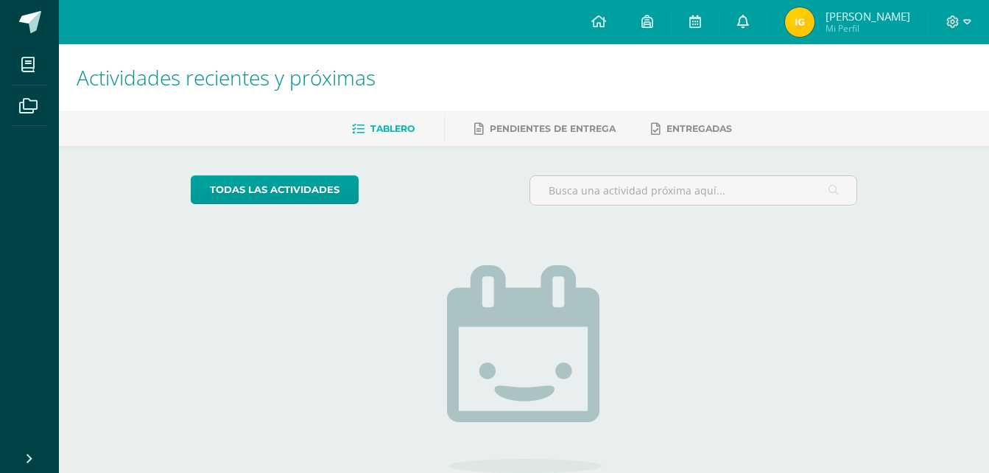
click at [737, 18] on icon at bounding box center [743, 21] width 12 height 13
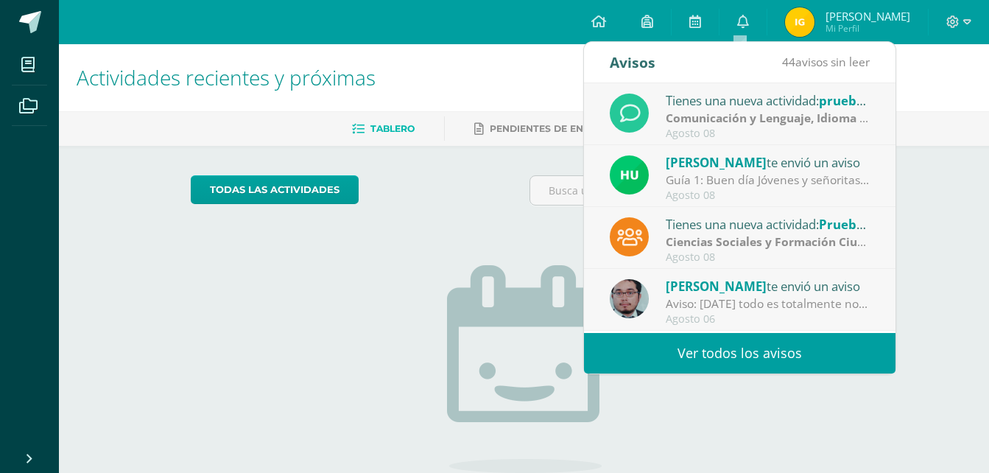
click at [681, 351] on link "Ver todos los avisos" at bounding box center [739, 353] width 311 height 40
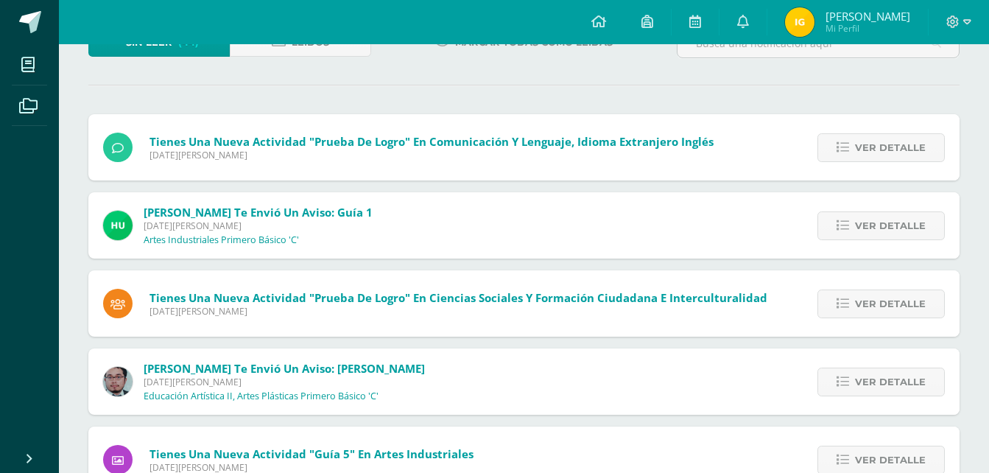
scroll to position [113, 0]
click at [877, 227] on span "Ver detalle" at bounding box center [890, 224] width 71 height 27
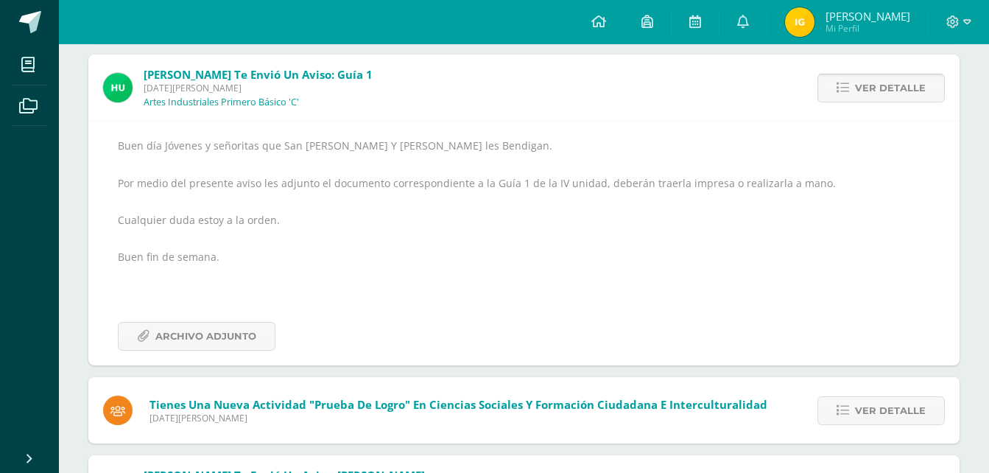
scroll to position [251, 0]
click at [227, 335] on span "Archivo Adjunto" at bounding box center [205, 335] width 101 height 27
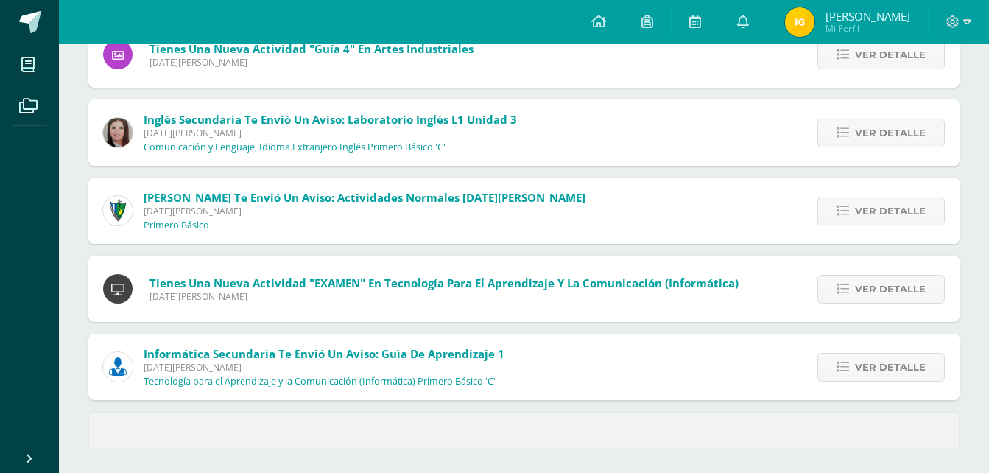
scroll to position [846, 0]
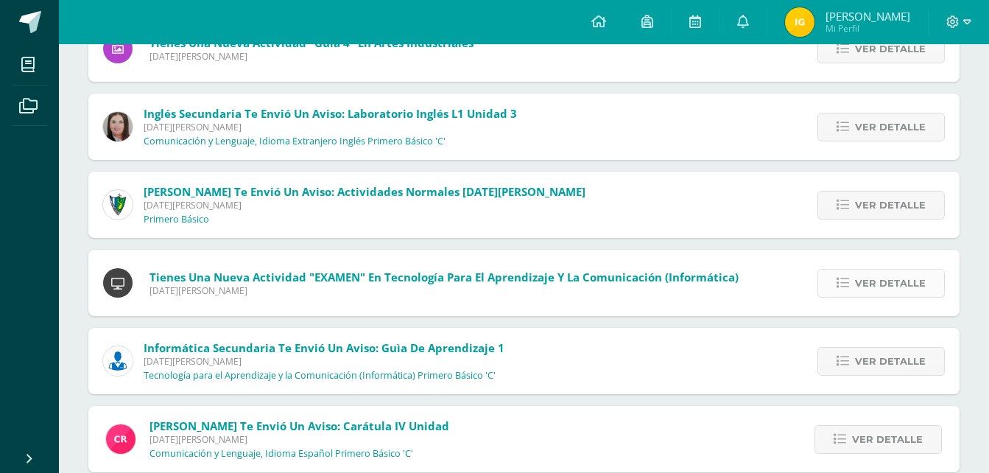
click at [866, 286] on span "Ver detalle" at bounding box center [890, 282] width 71 height 27
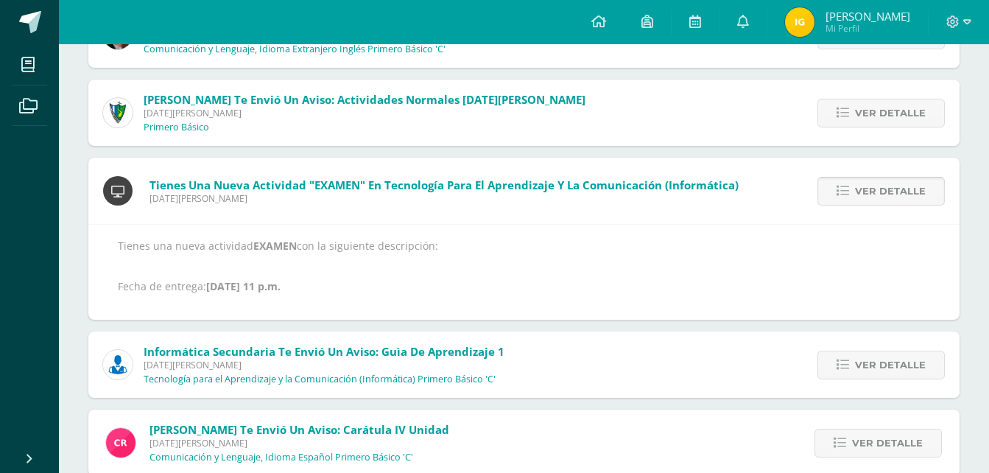
scroll to position [616, 0]
click at [886, 364] on span "Ver detalle" at bounding box center [890, 363] width 71 height 27
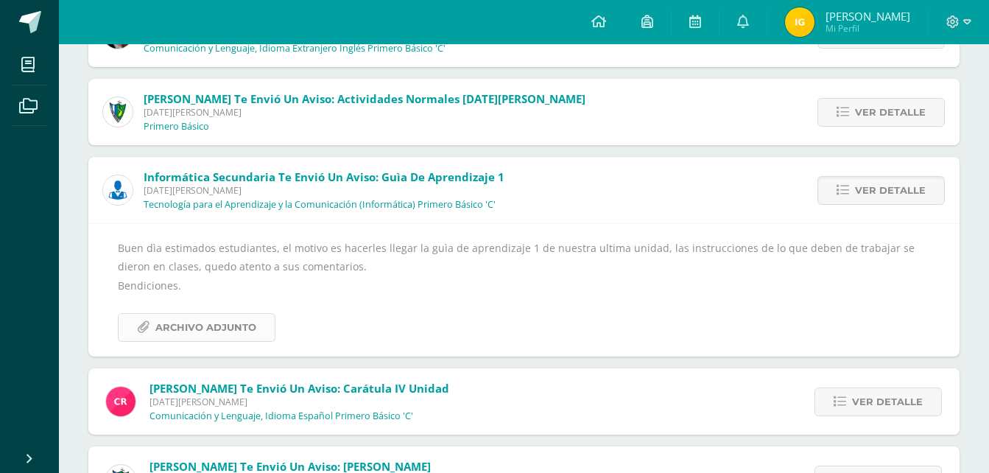
click at [160, 325] on span "Archivo Adjunto" at bounding box center [205, 327] width 101 height 27
click at [892, 193] on span "Ver detalle" at bounding box center [890, 190] width 71 height 27
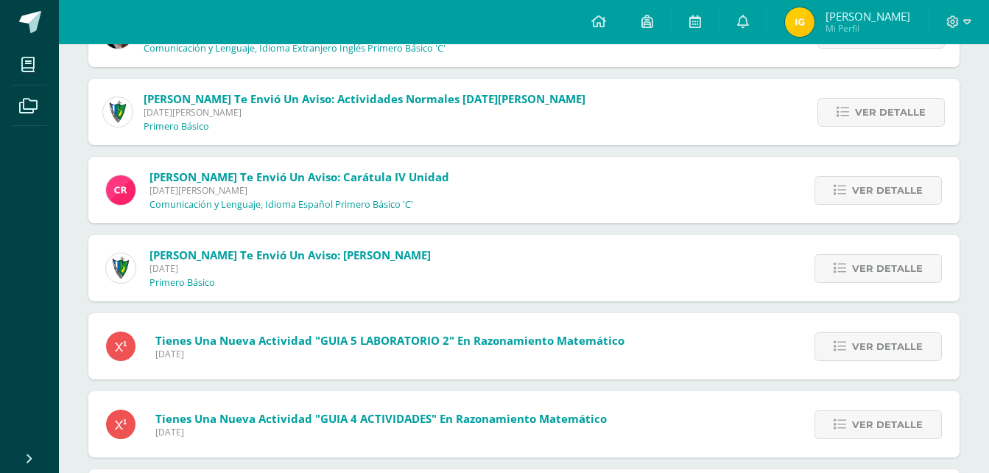
click at [892, 193] on span "Ver detalle" at bounding box center [887, 190] width 71 height 27
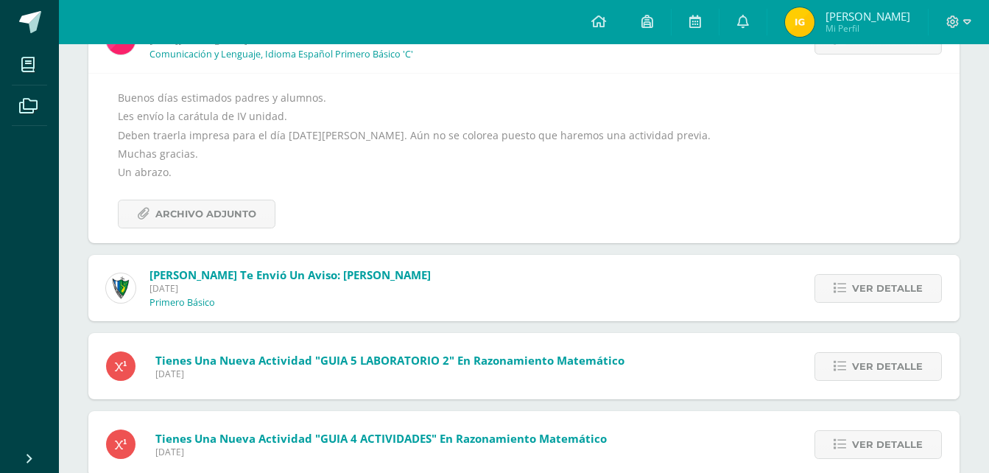
scroll to position [764, 0]
